Goal: Task Accomplishment & Management: Use online tool/utility

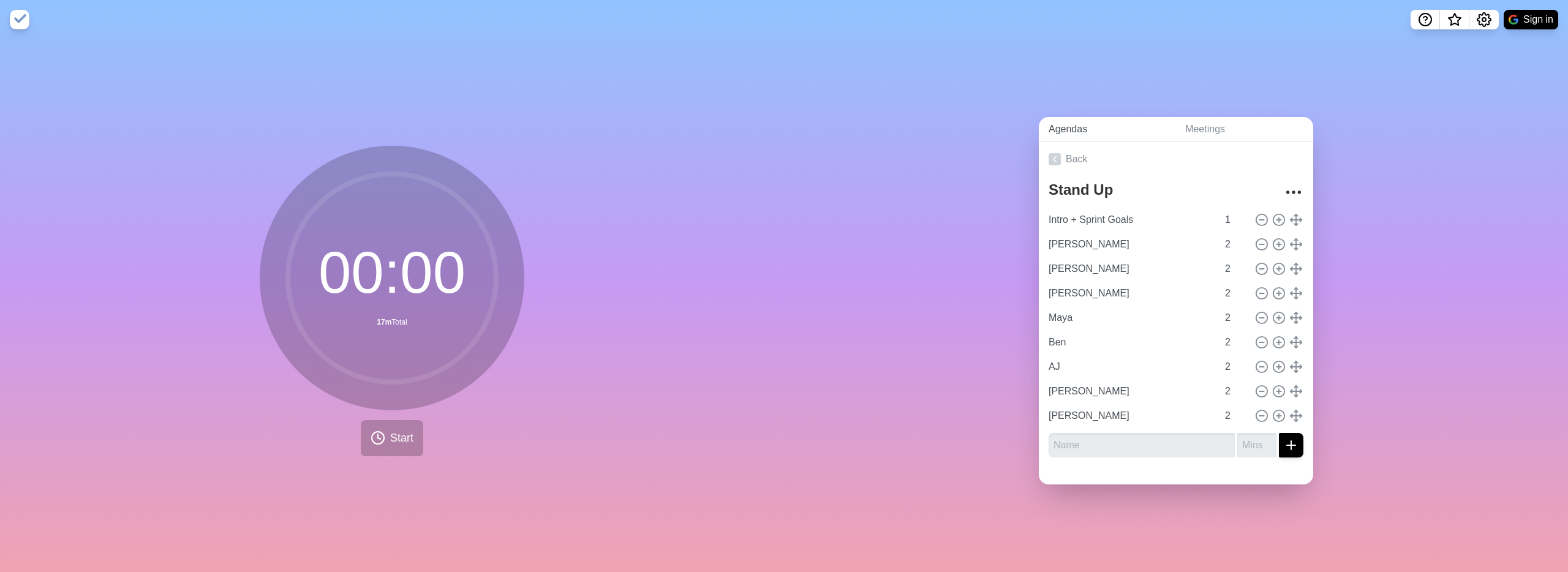
click at [1081, 127] on link "Agendas" at bounding box center [1106, 129] width 136 height 25
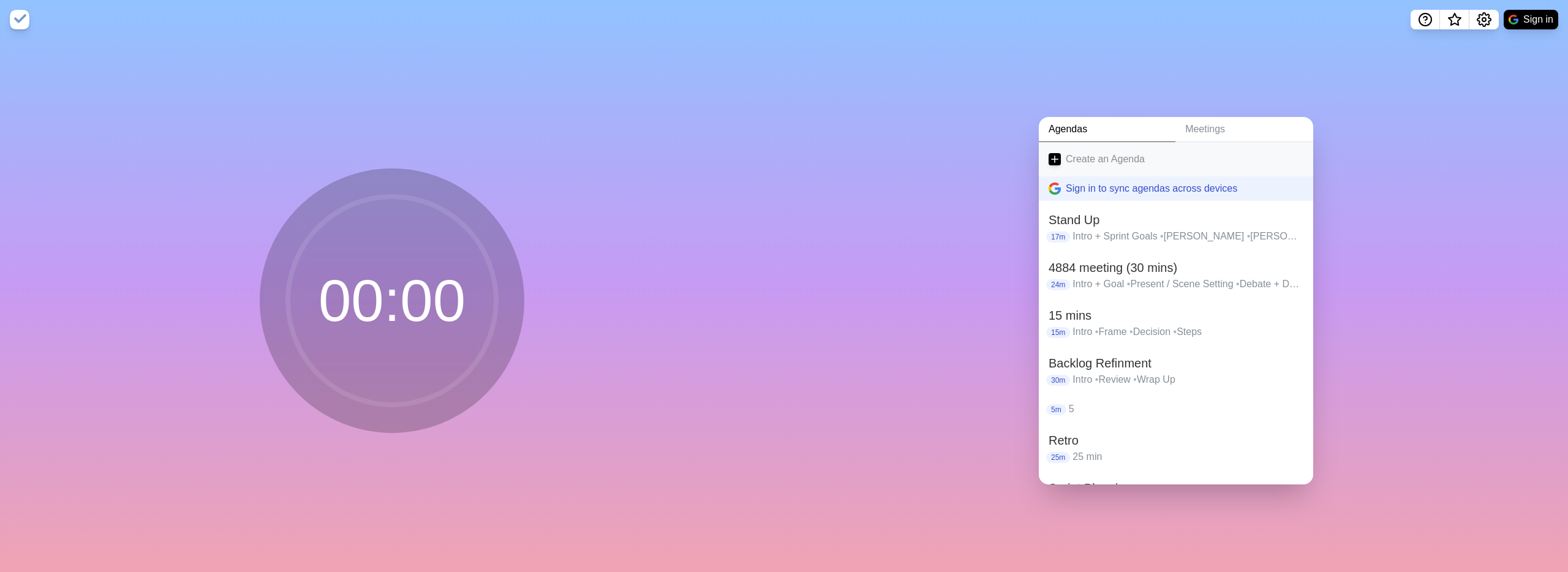
click at [1079, 151] on link "Create an Agenda" at bounding box center [1176, 159] width 274 height 35
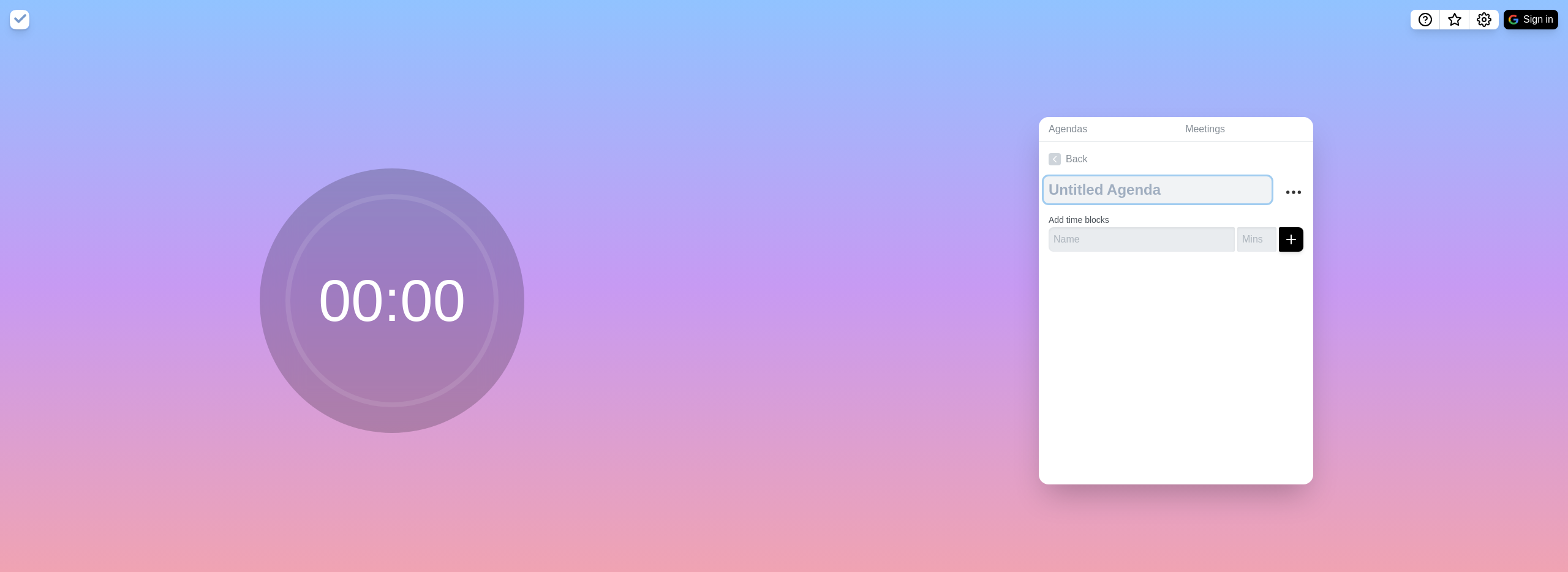
click at [1123, 188] on textarea at bounding box center [1157, 190] width 228 height 27
type textarea "Course Release"
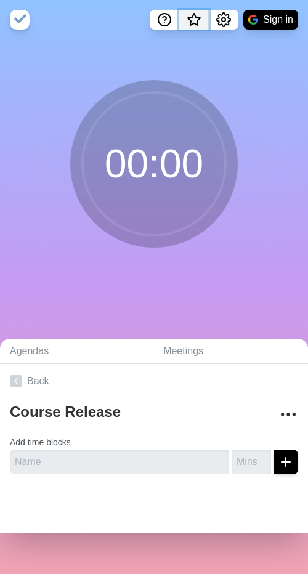
click at [207, 14] on button "What’s new" at bounding box center [194, 20] width 30 height 20
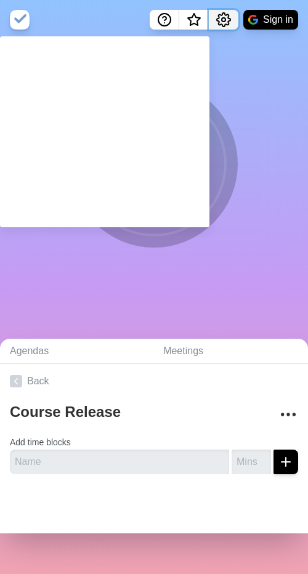
click at [214, 15] on button "Settings" at bounding box center [224, 20] width 30 height 20
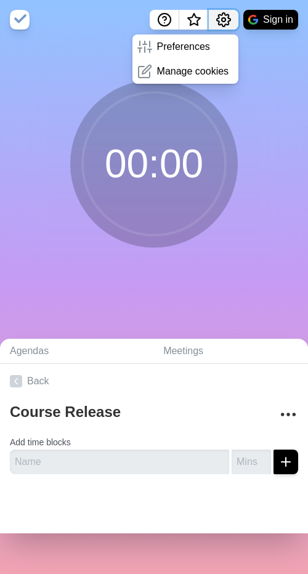
click at [214, 15] on button "Settings" at bounding box center [224, 20] width 30 height 20
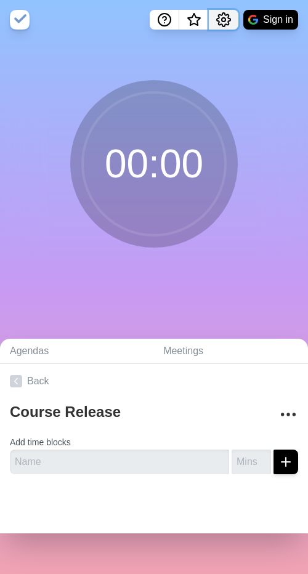
click at [214, 15] on button "Settings" at bounding box center [224, 20] width 30 height 20
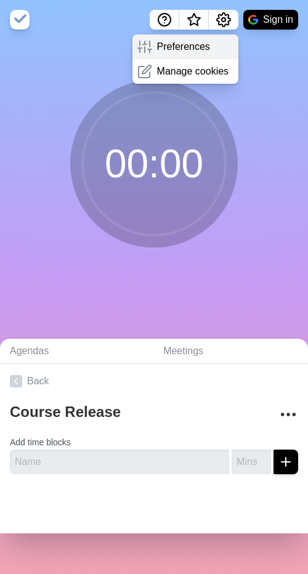
click at [150, 51] on span at bounding box center [149, 46] width 15 height 15
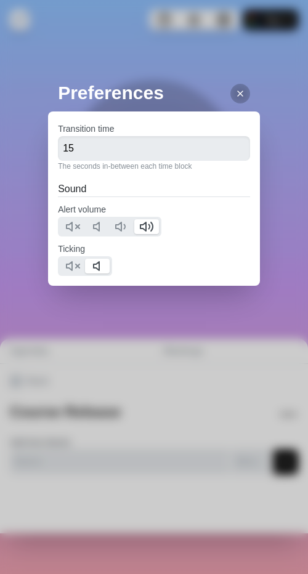
click at [18, 139] on div "Preferences Transition time 15 The seconds in-between each time block Sound Ale…" at bounding box center [154, 287] width 308 height 574
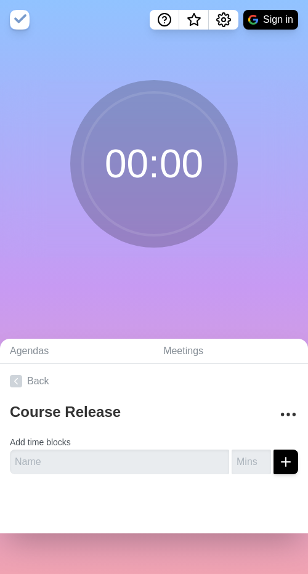
click at [251, 288] on div "00 : 00" at bounding box center [154, 168] width 308 height 259
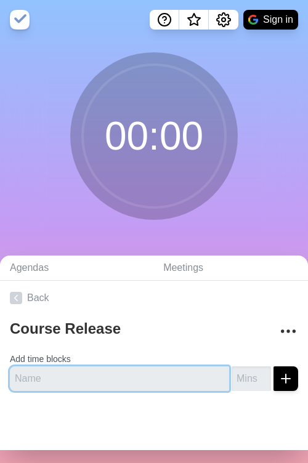
click at [131, 369] on input "text" at bounding box center [119, 379] width 219 height 25
click at [129, 377] on input "text" at bounding box center [119, 379] width 219 height 25
type input "Block"
click at [274, 367] on button "submit" at bounding box center [286, 379] width 25 height 25
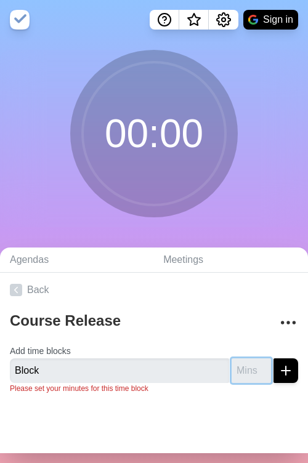
click at [232, 369] on input "number" at bounding box center [251, 371] width 39 height 25
type input "100"
click at [279, 364] on icon "submit" at bounding box center [286, 371] width 15 height 15
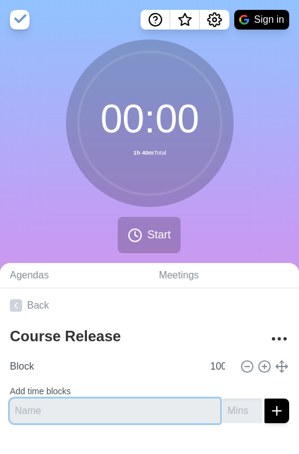
scroll to position [28, 0]
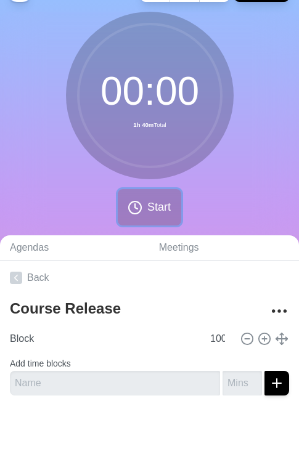
click at [162, 214] on span "Start" at bounding box center [158, 207] width 23 height 17
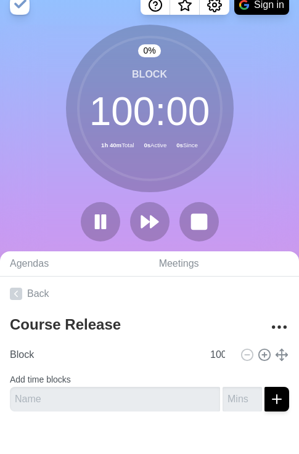
scroll to position [0, 0]
